Goal: Navigation & Orientation: Find specific page/section

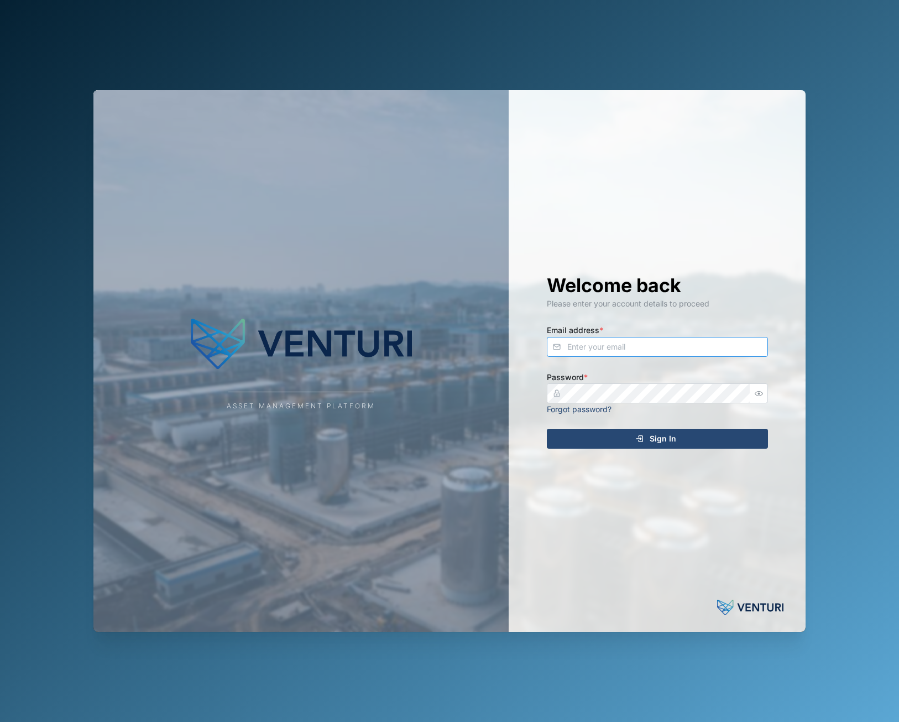
type input "principefernan@gmail.com"
click at [683, 446] on div "Sign In" at bounding box center [656, 438] width 204 height 19
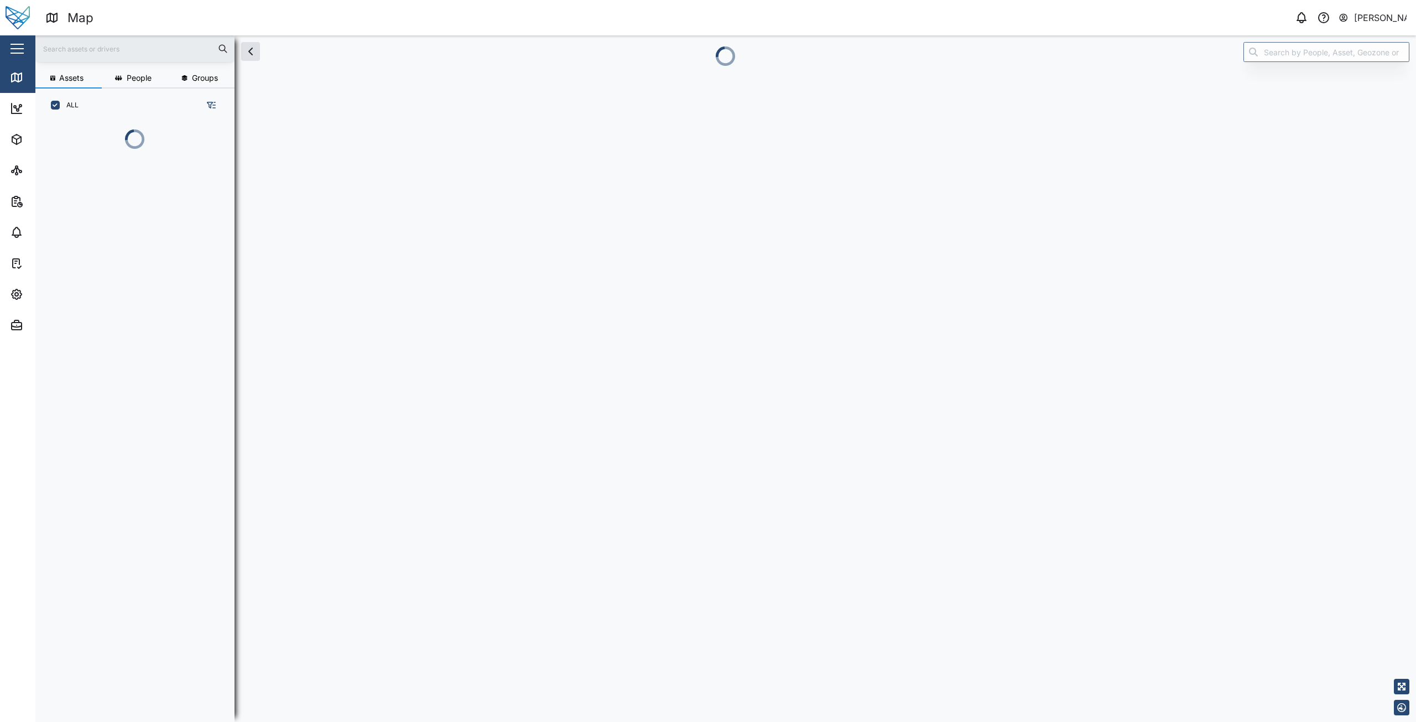
scroll to position [539, 173]
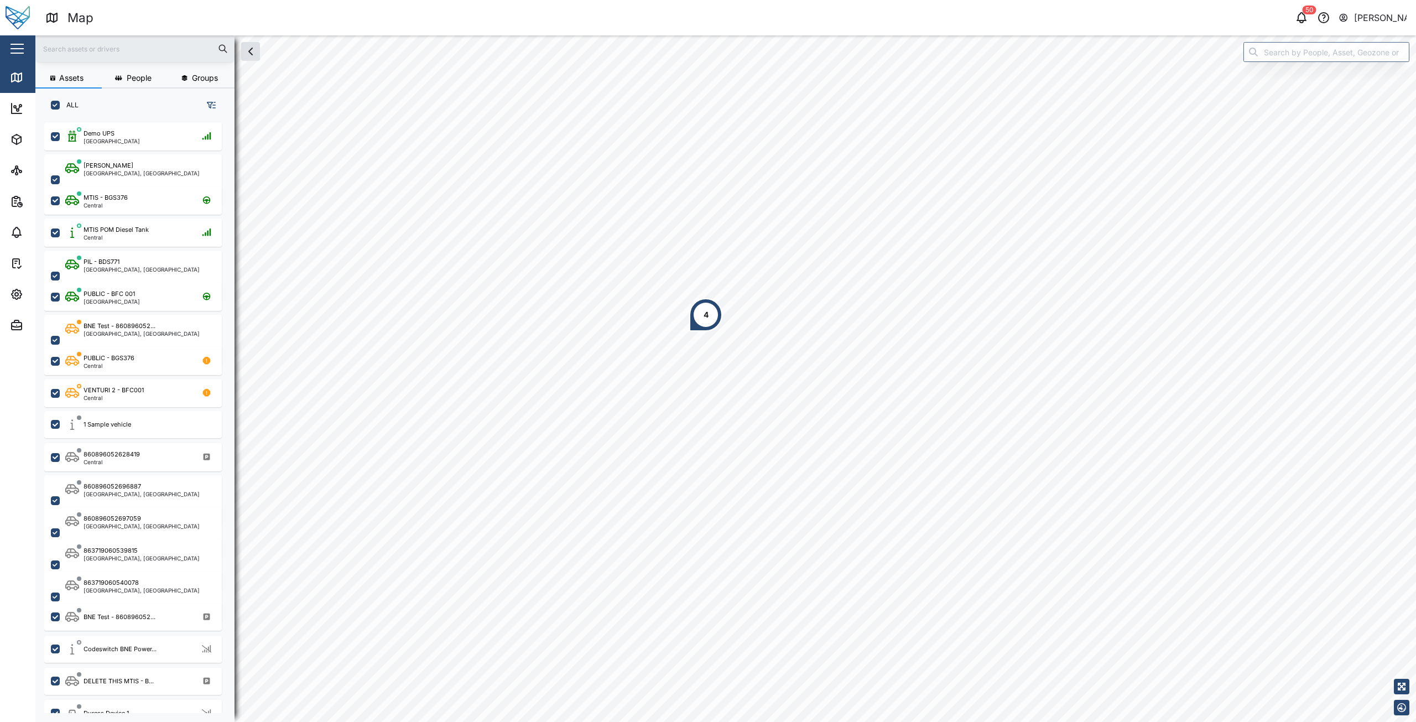
click at [613, 19] on div "Map" at bounding box center [385, 17] width 681 height 19
